Goal: Check status: Check status

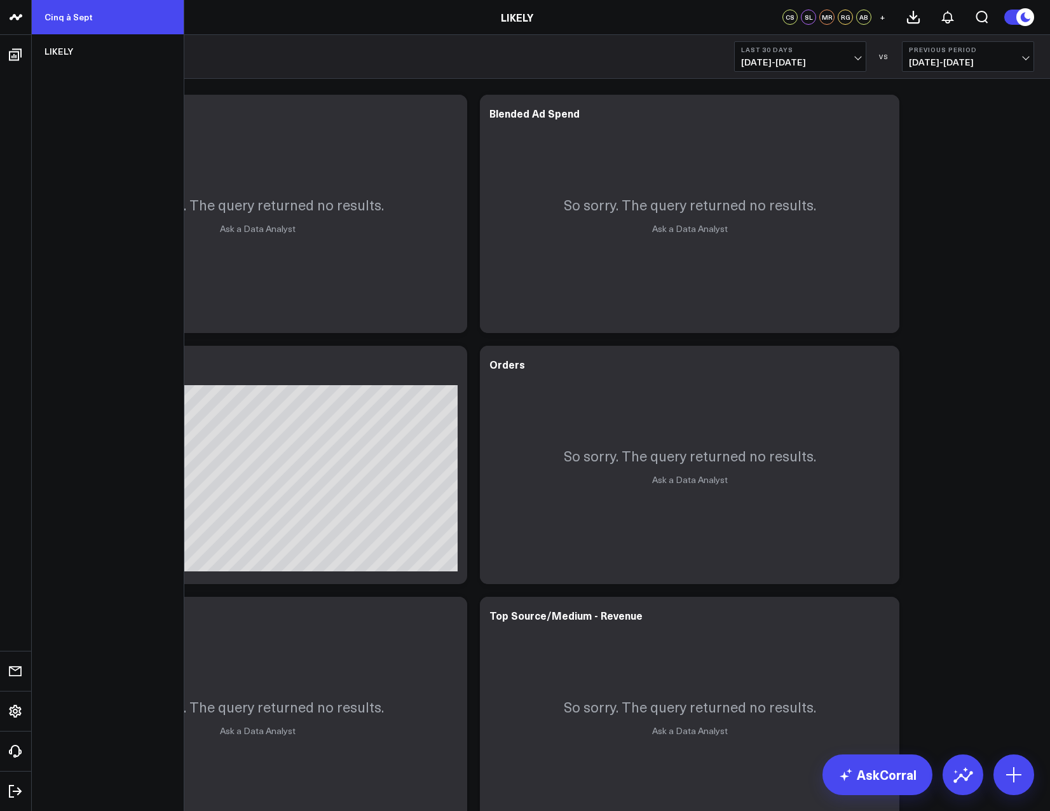
click at [67, 13] on link "Cinq à Sept" at bounding box center [108, 17] width 152 height 34
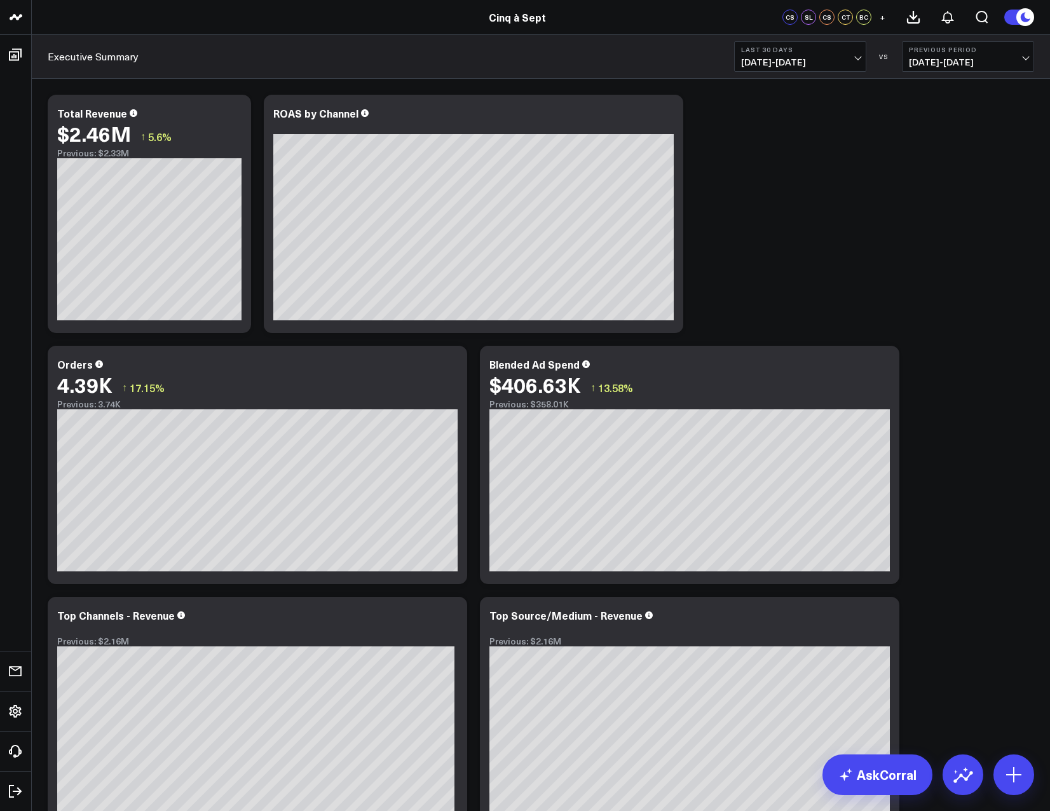
click at [802, 57] on span "[DATE] - [DATE]" at bounding box center [800, 62] width 118 height 10
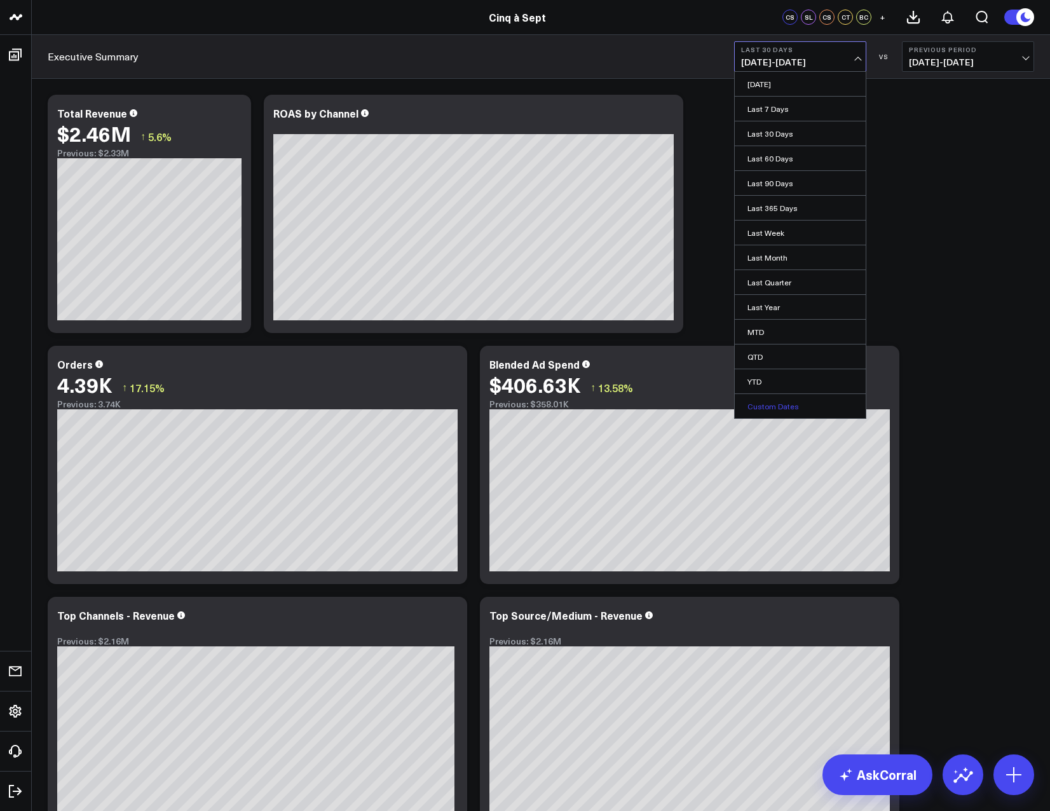
click at [837, 406] on link "Custom Dates" at bounding box center [800, 406] width 131 height 24
select select "9"
select select "2025"
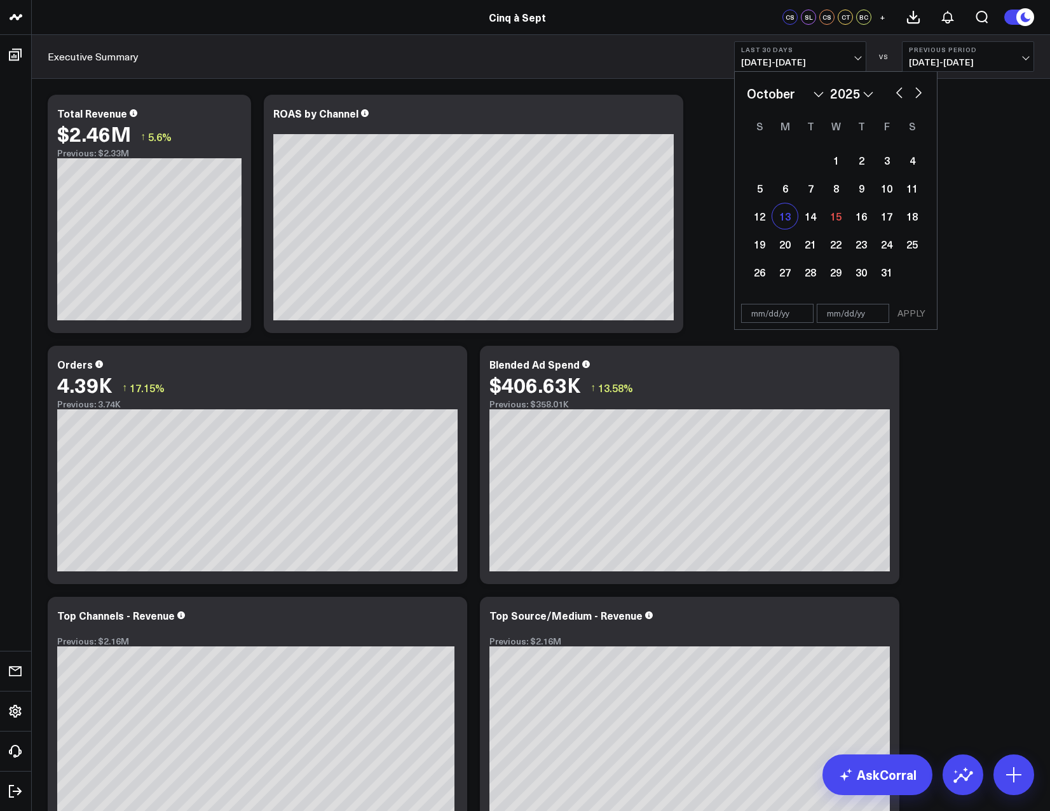
click at [792, 217] on div "13" at bounding box center [784, 215] width 25 height 25
type input "10/13/25"
select select "9"
select select "2025"
click at [777, 218] on div "13" at bounding box center [784, 215] width 25 height 25
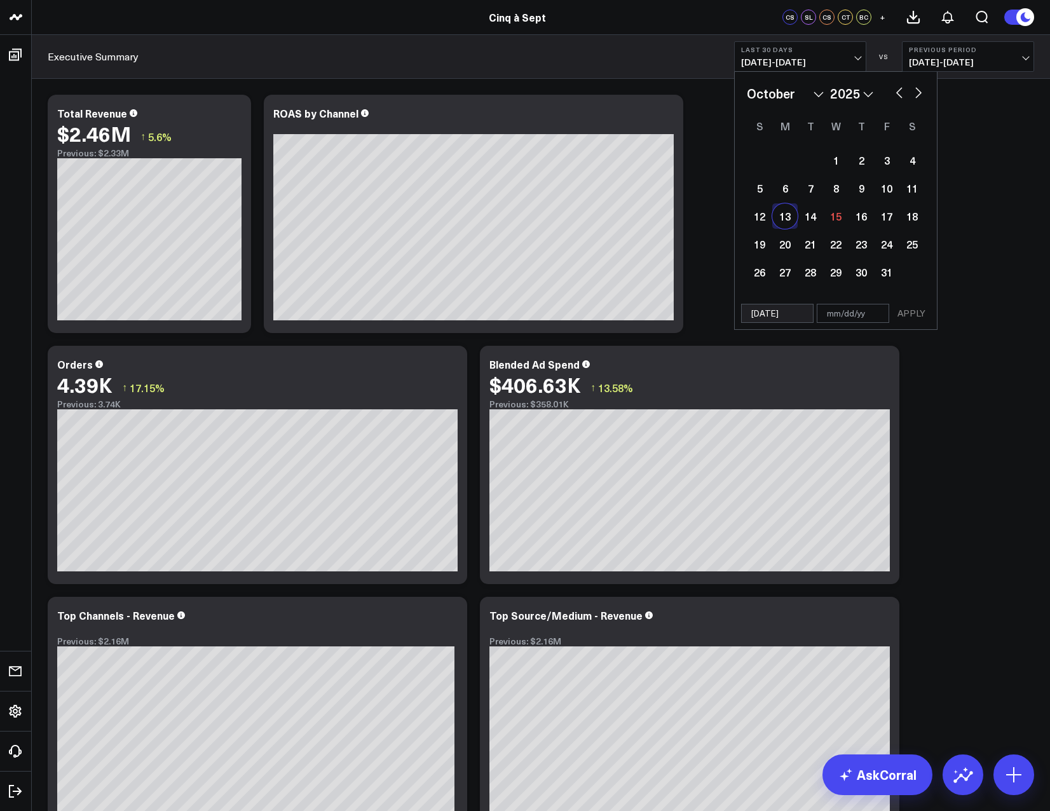
type input "10/13/25"
select select "9"
select select "2025"
click at [913, 315] on button "APPLY" at bounding box center [911, 313] width 38 height 19
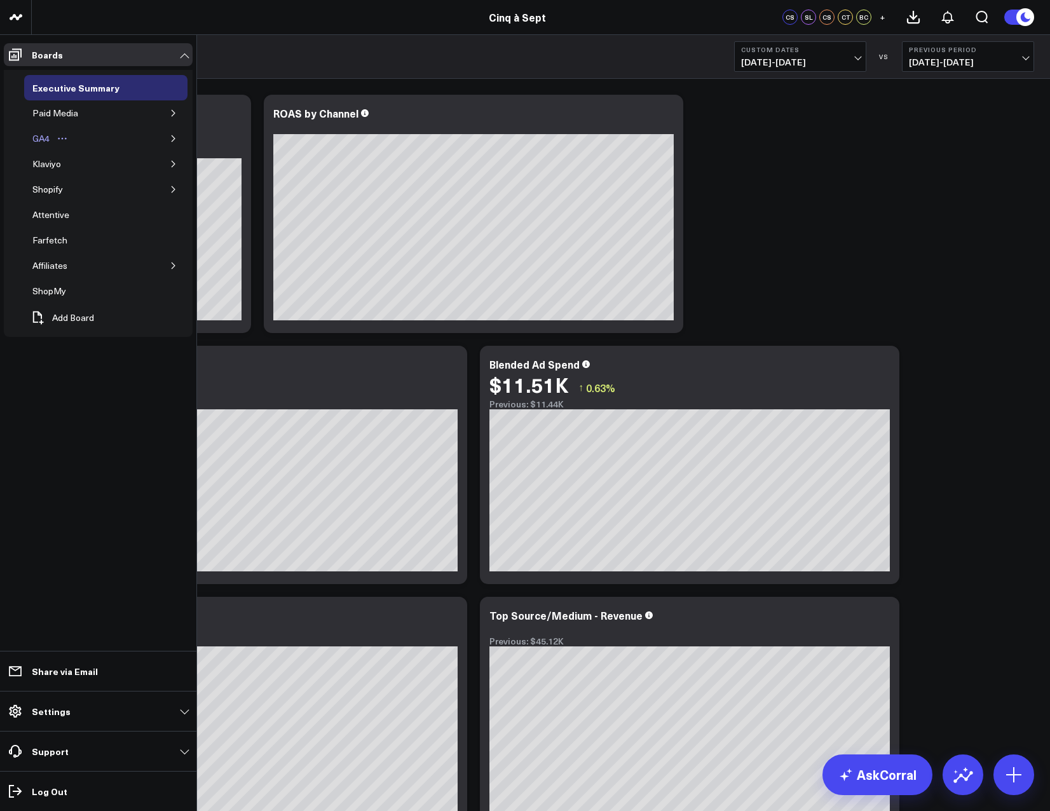
click at [39, 142] on div "GA4" at bounding box center [41, 138] width 24 height 15
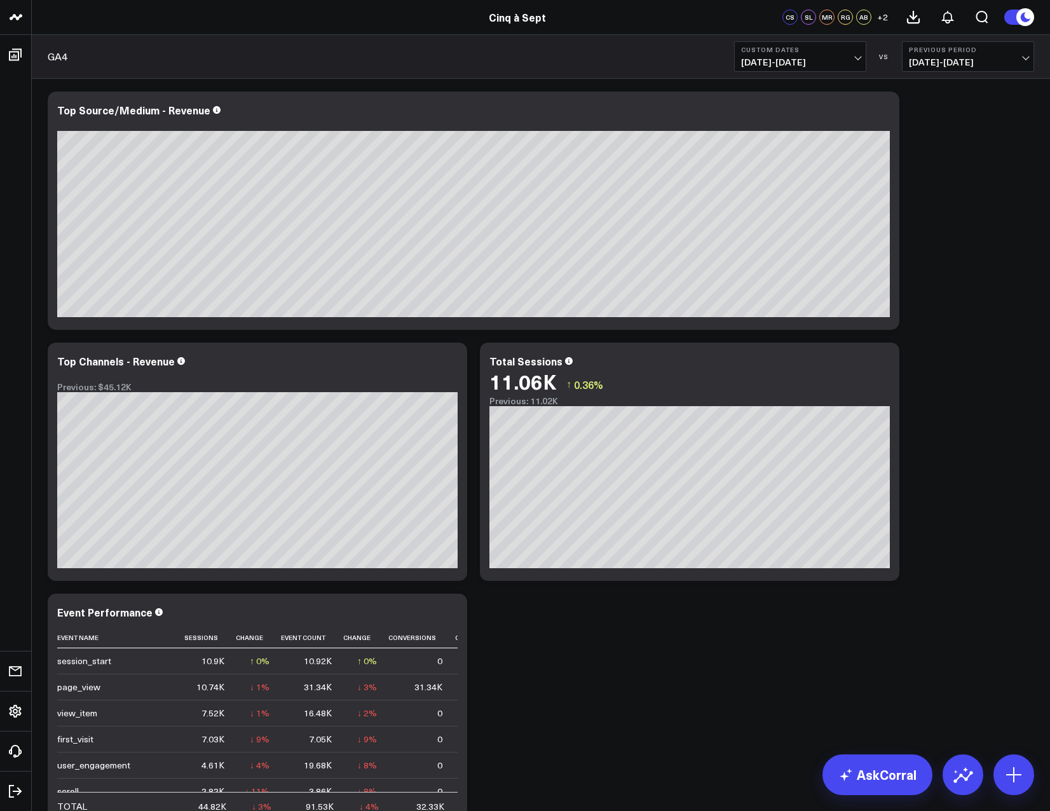
click at [852, 58] on span "10/13/25 - 10/13/25" at bounding box center [800, 62] width 118 height 10
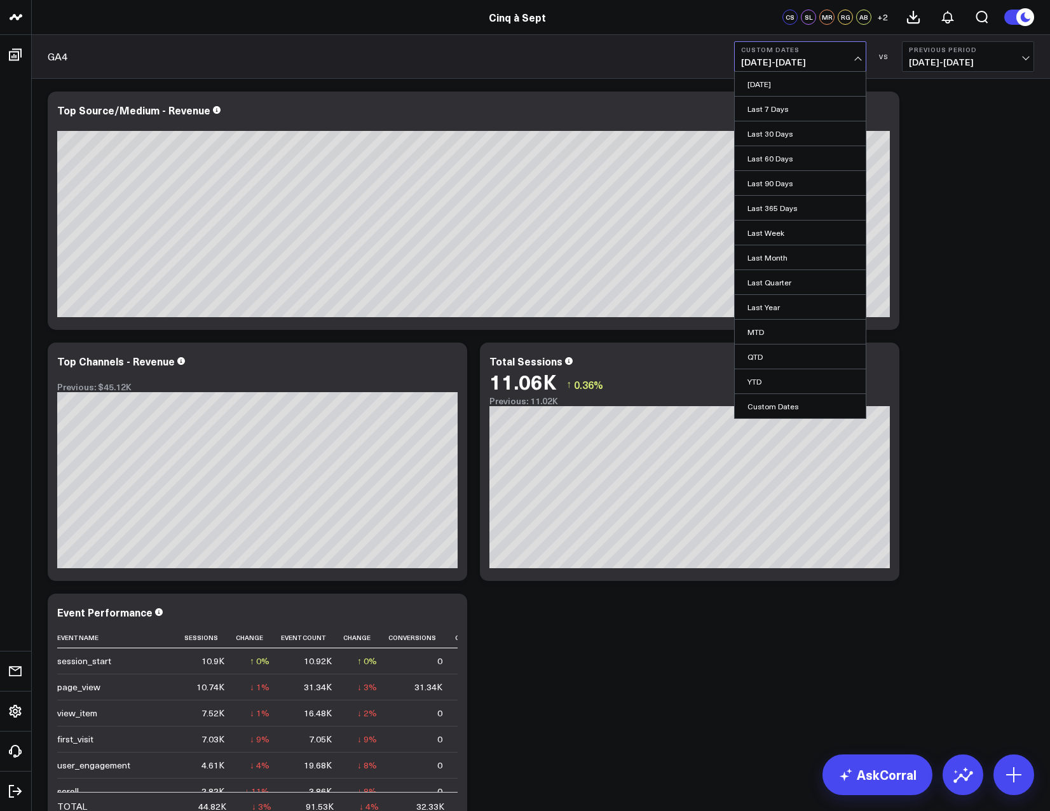
scroll to position [2, 0]
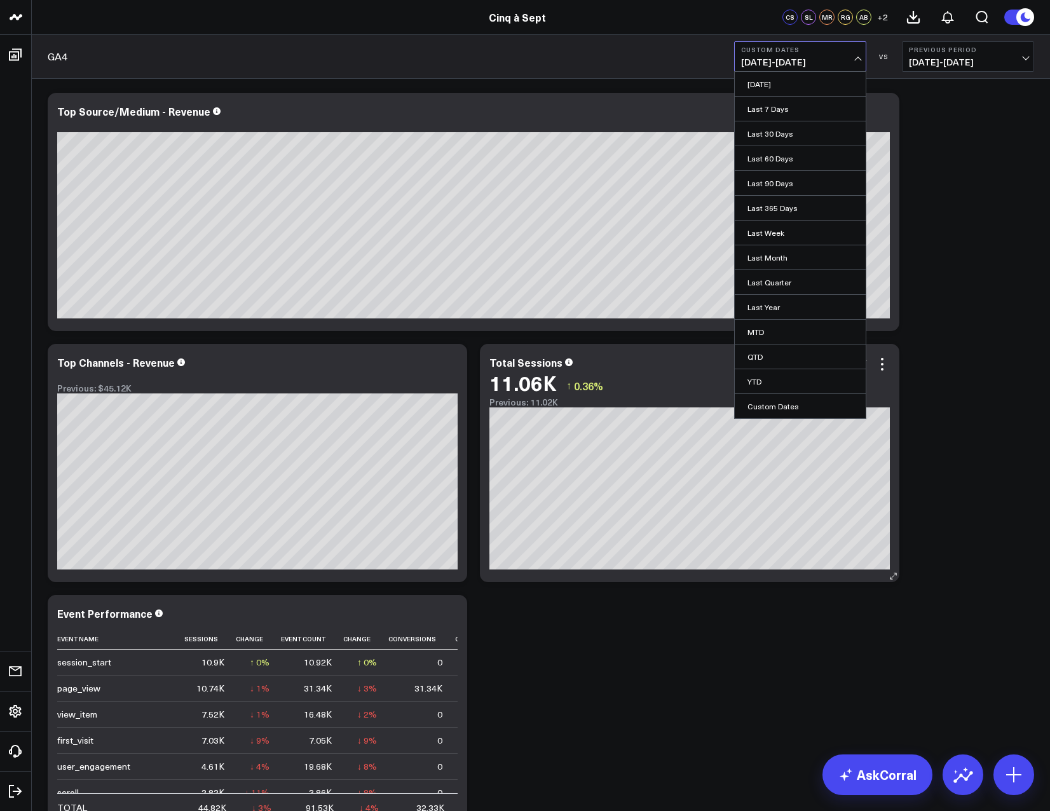
click at [785, 404] on link "Custom Dates" at bounding box center [800, 406] width 131 height 24
select select "9"
select select "2025"
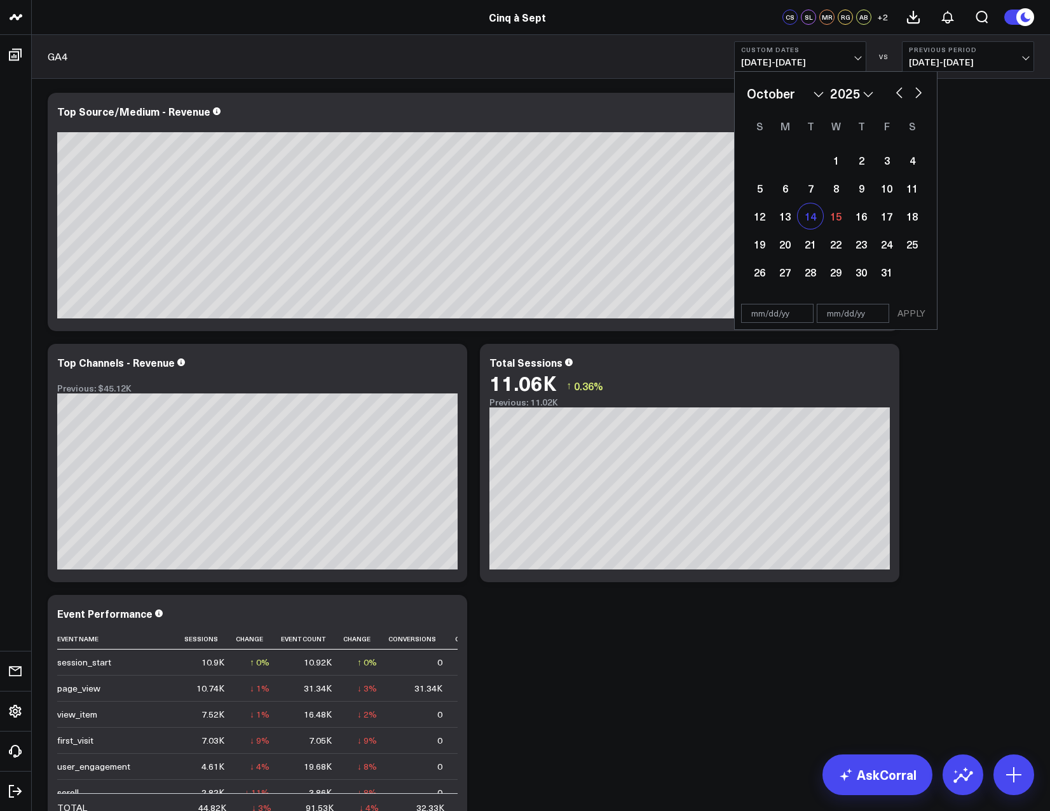
click at [810, 212] on div "14" at bounding box center [810, 215] width 25 height 25
type input "[DATE]"
select select "9"
select select "2025"
click at [803, 212] on div "14" at bounding box center [810, 215] width 25 height 25
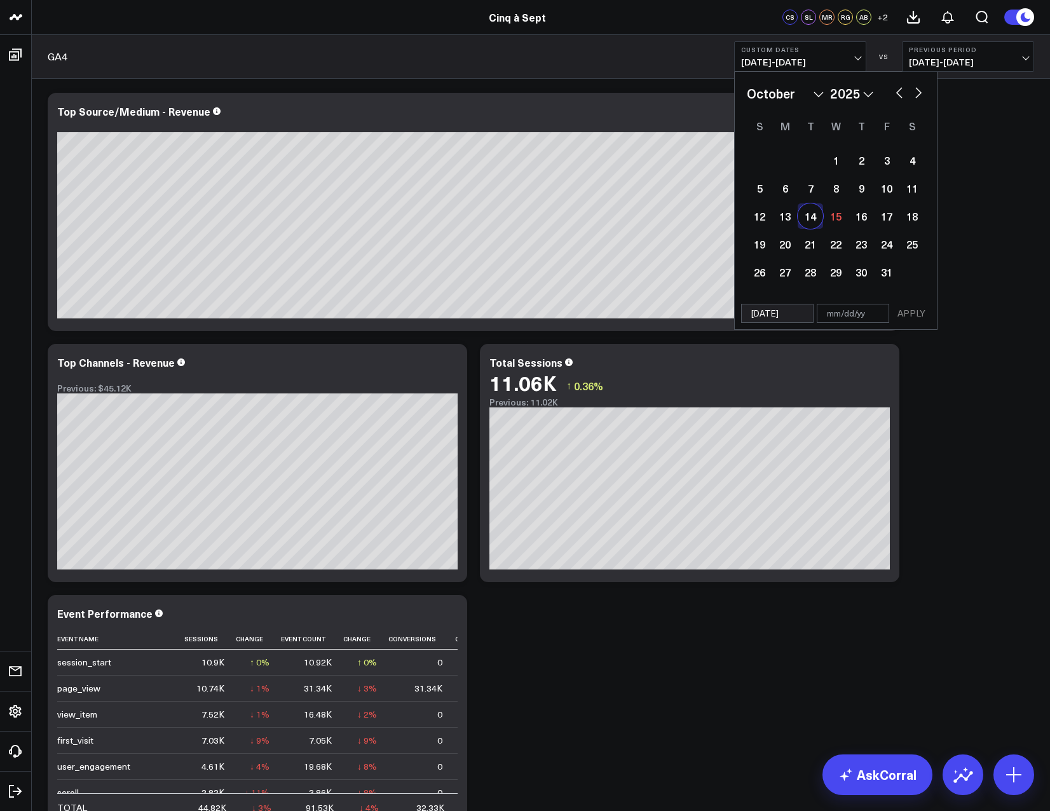
type input "[DATE]"
select select "9"
select select "2025"
click at [921, 316] on button "APPLY" at bounding box center [911, 313] width 38 height 19
